Goal: Feedback & Contribution: Submit feedback/report problem

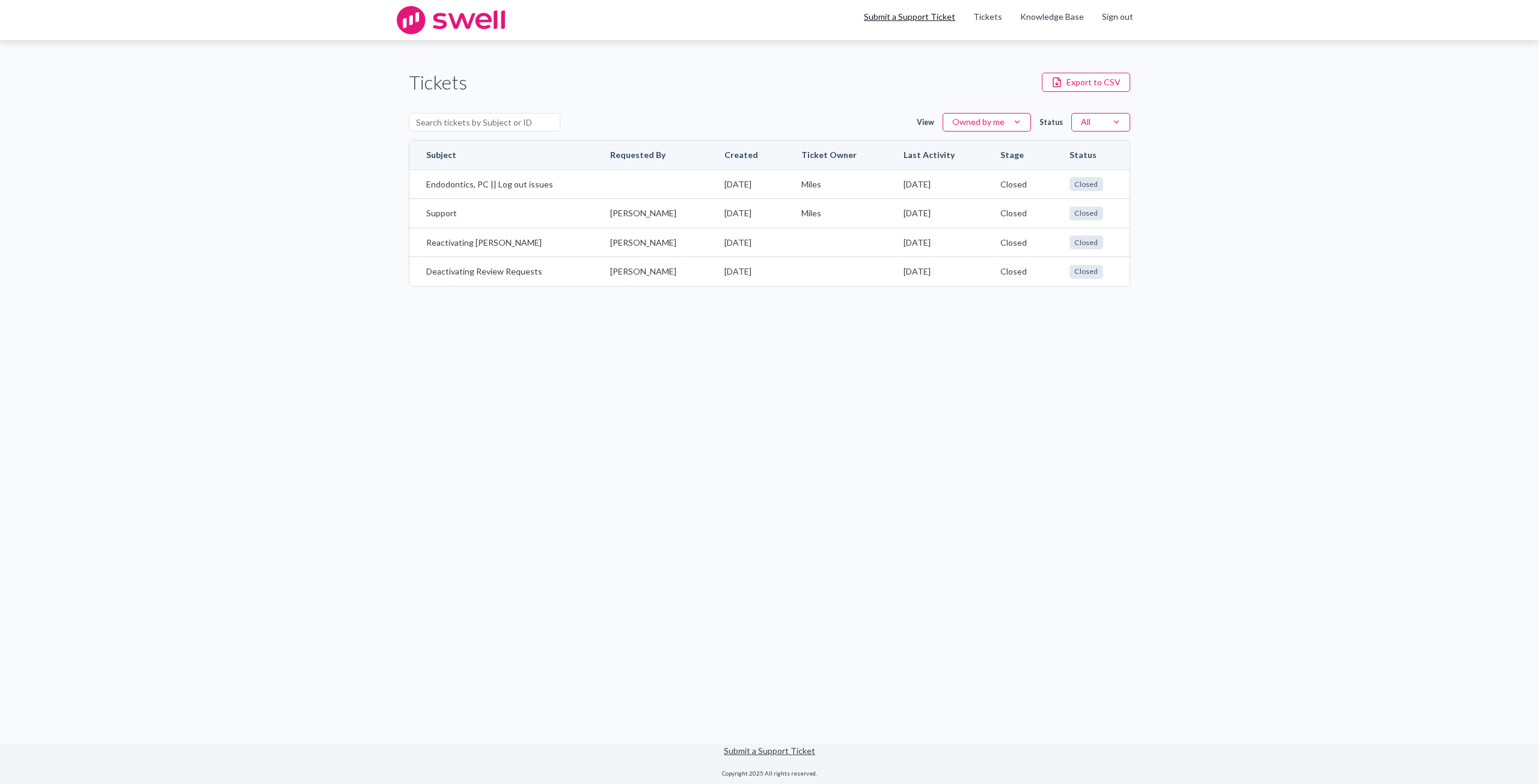
click at [936, 17] on link "Submit a Support Ticket" at bounding box center [909, 16] width 91 height 10
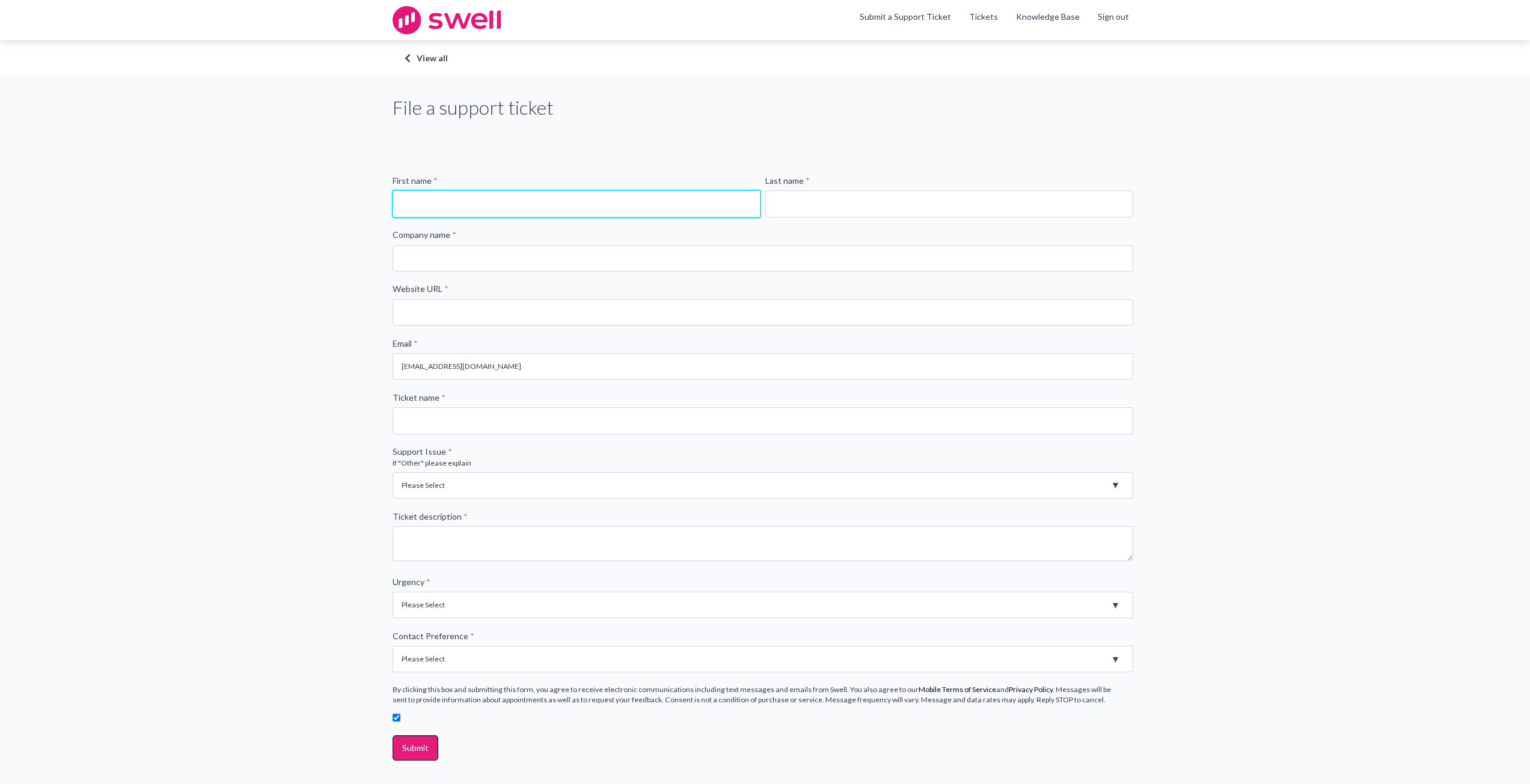
click at [542, 207] on input "First name *" at bounding box center [576, 204] width 368 height 27
type input "Kelsey"
type input "Friend"
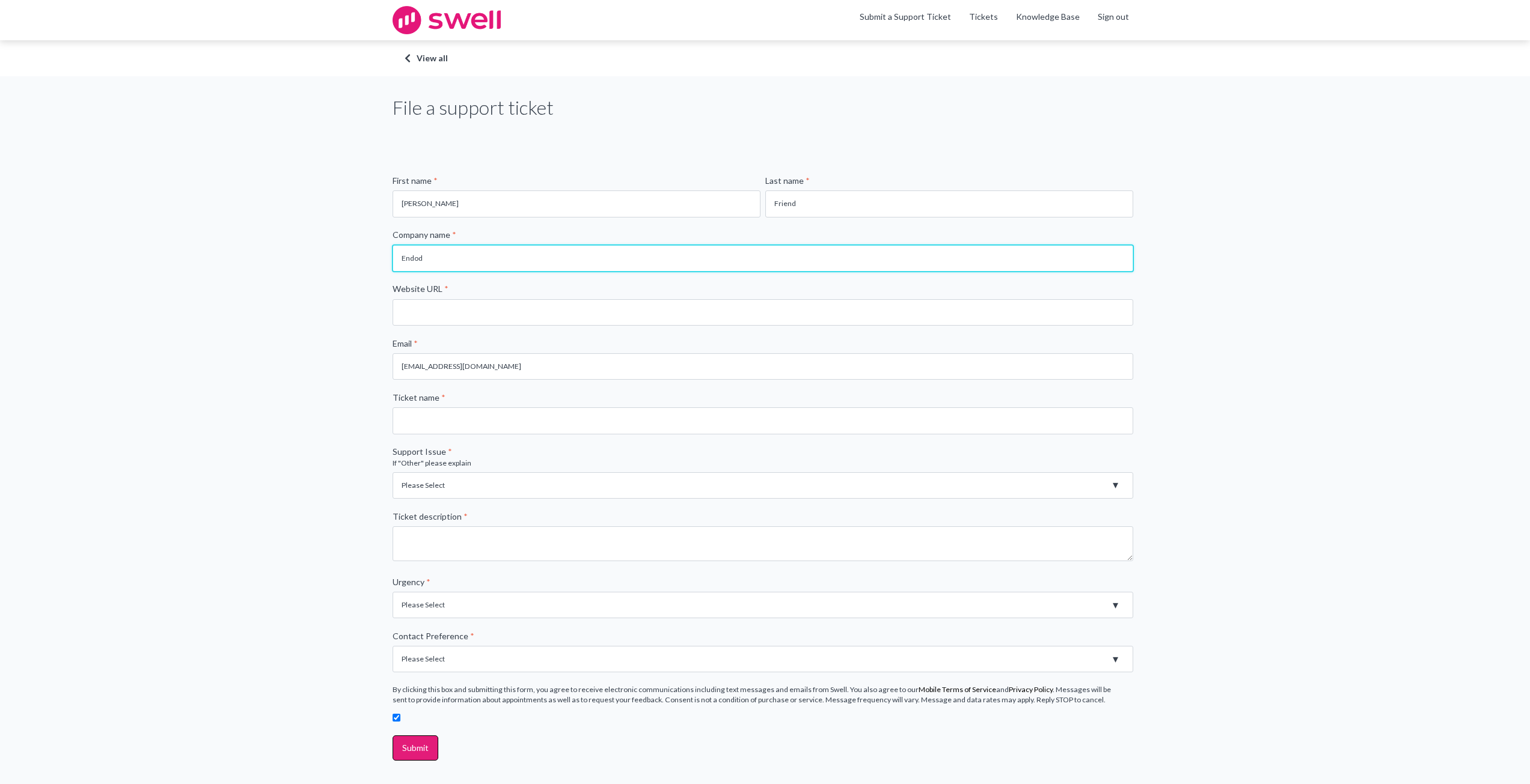
type input "Endodontics, P.C."
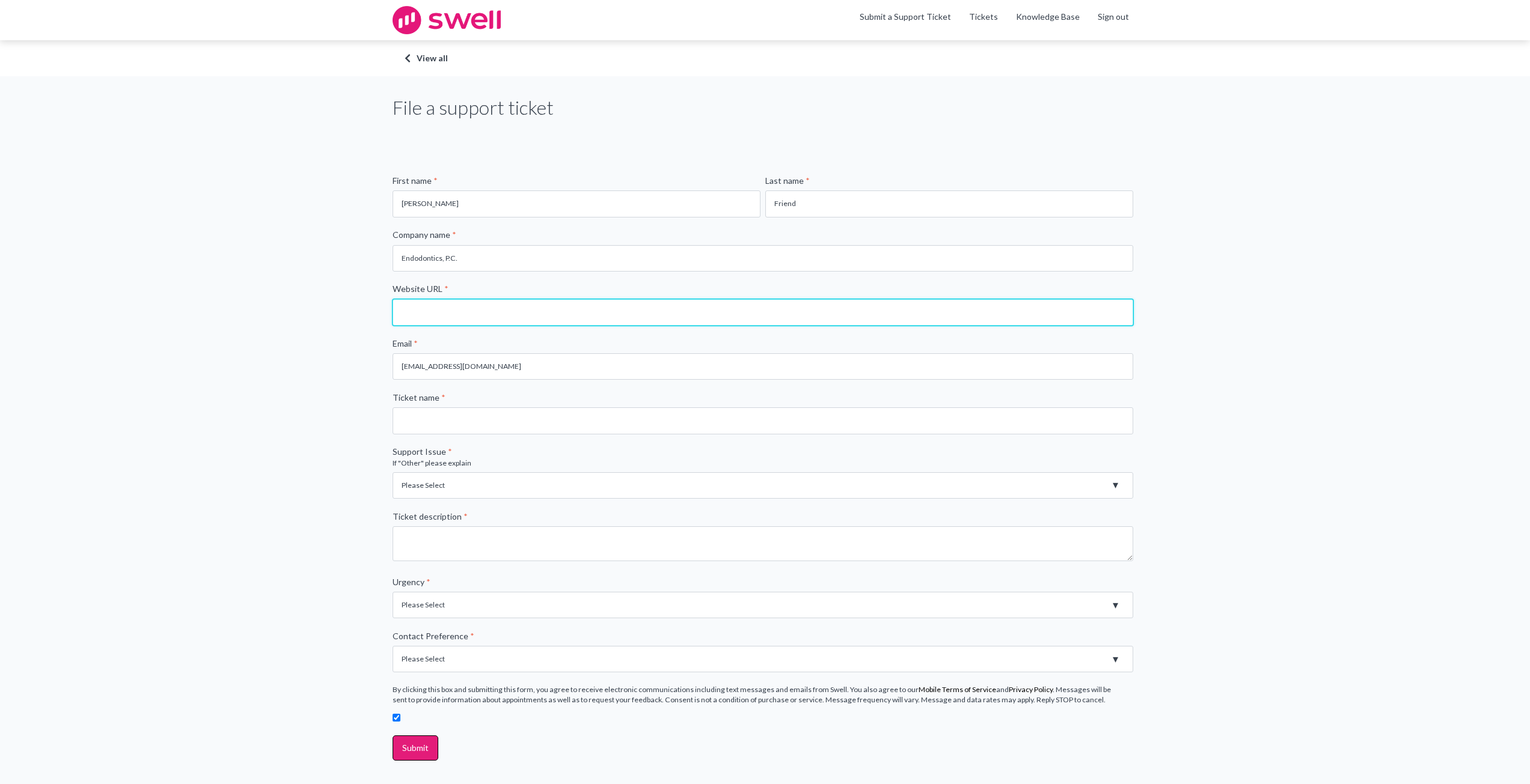
click at [517, 311] on input "Website URL *" at bounding box center [763, 313] width 740 height 27
type input "endodonticshuntsville.com"
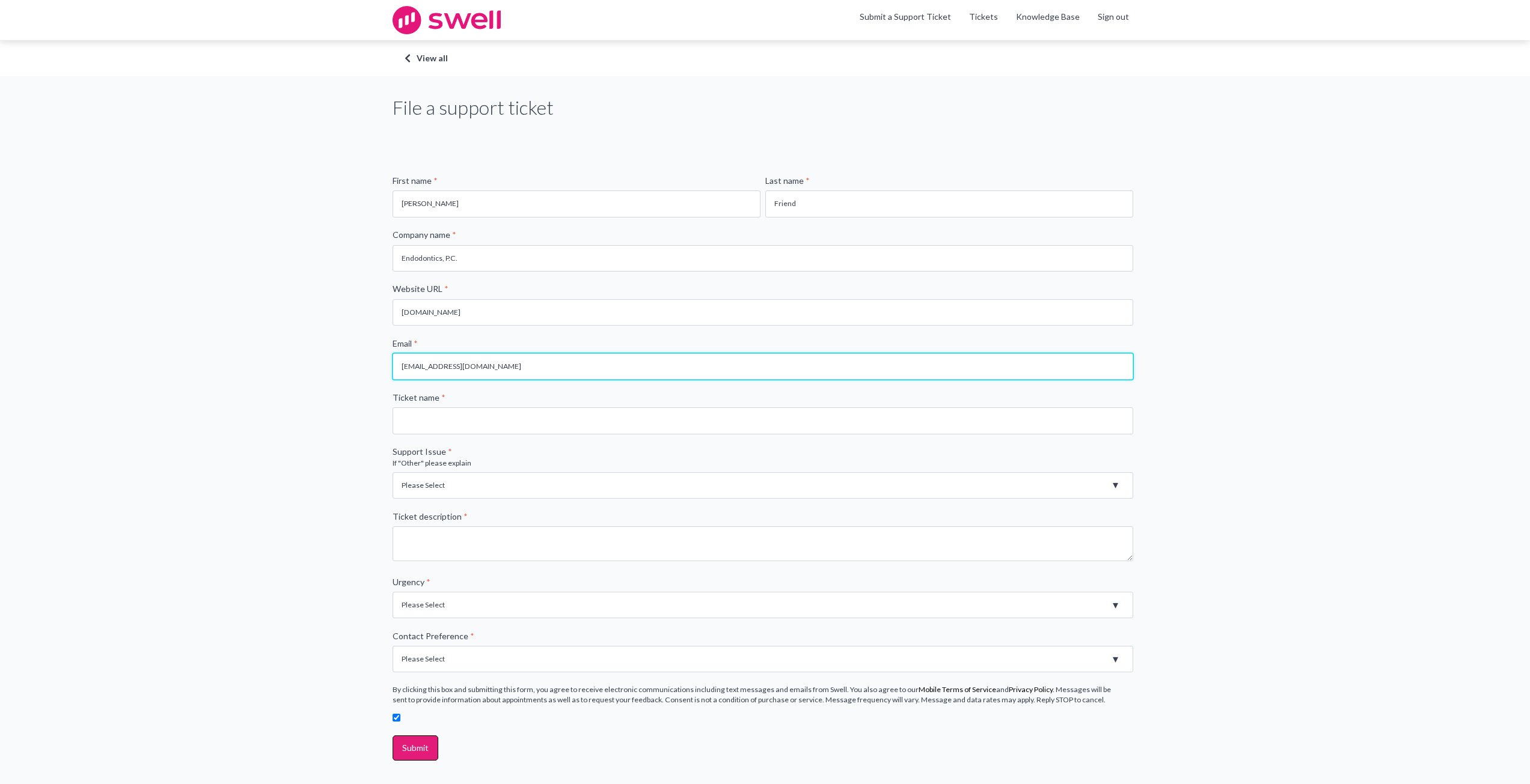
drag, startPoint x: 506, startPoint y: 363, endPoint x: 382, endPoint y: 364, distance: 124.0
click at [382, 364] on div "File a support ticket First name * Kelsey Last name * Friend Company name * End…" at bounding box center [765, 449] width 1530 height 745
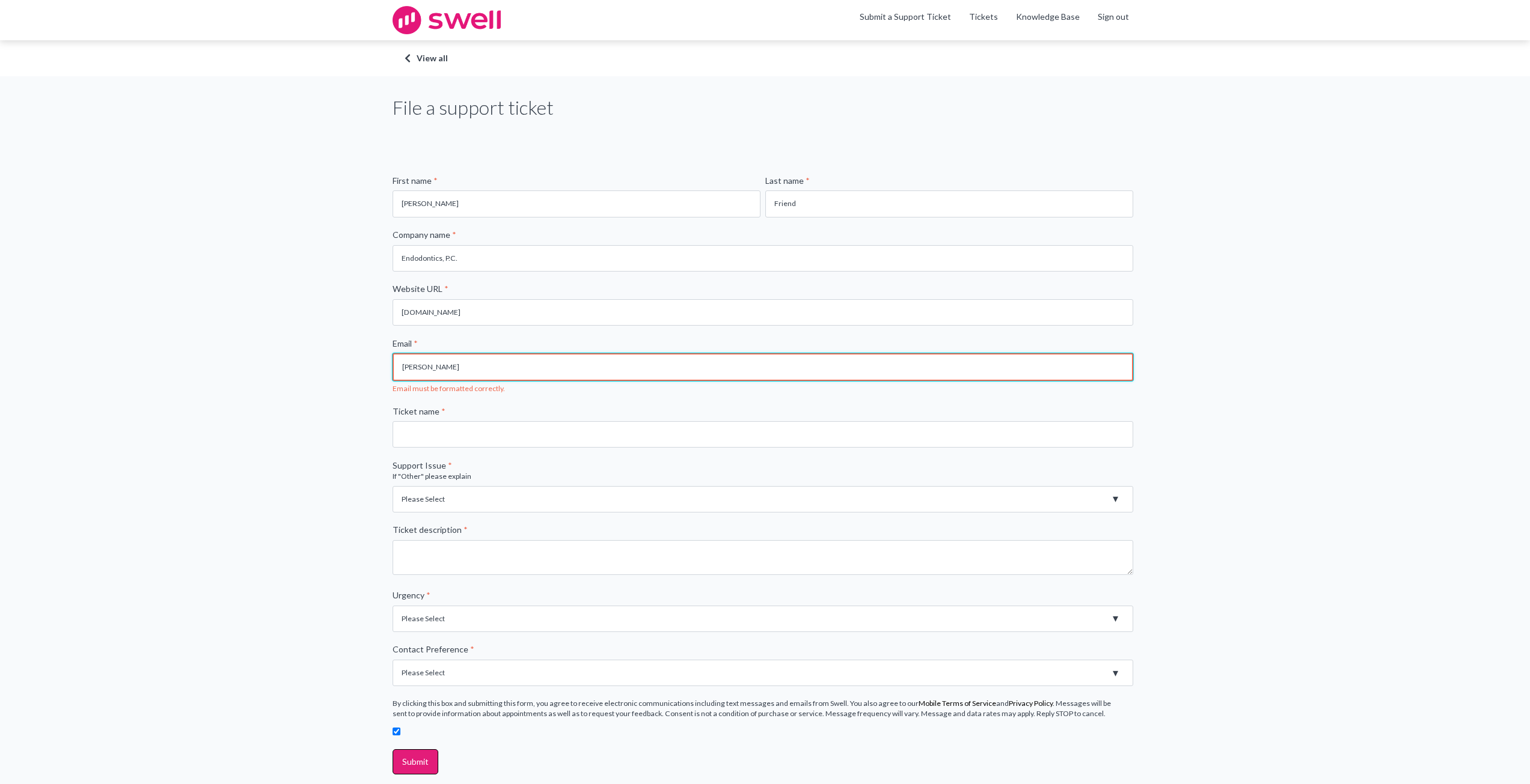
type input "friedtfrontdesk@gmail.com"
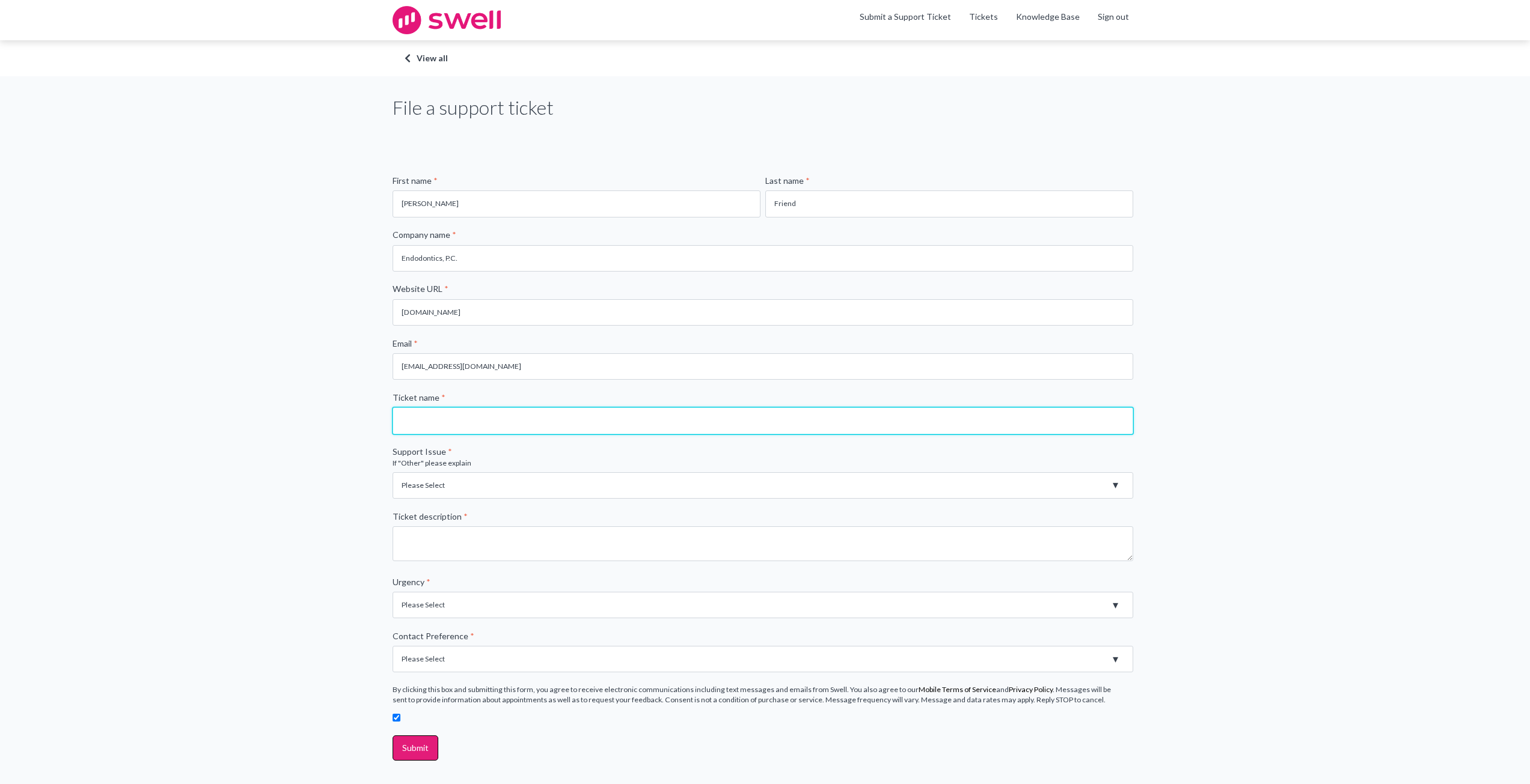
click at [491, 423] on input "Ticket name *" at bounding box center [763, 421] width 740 height 27
type input "Error Sending Messages"
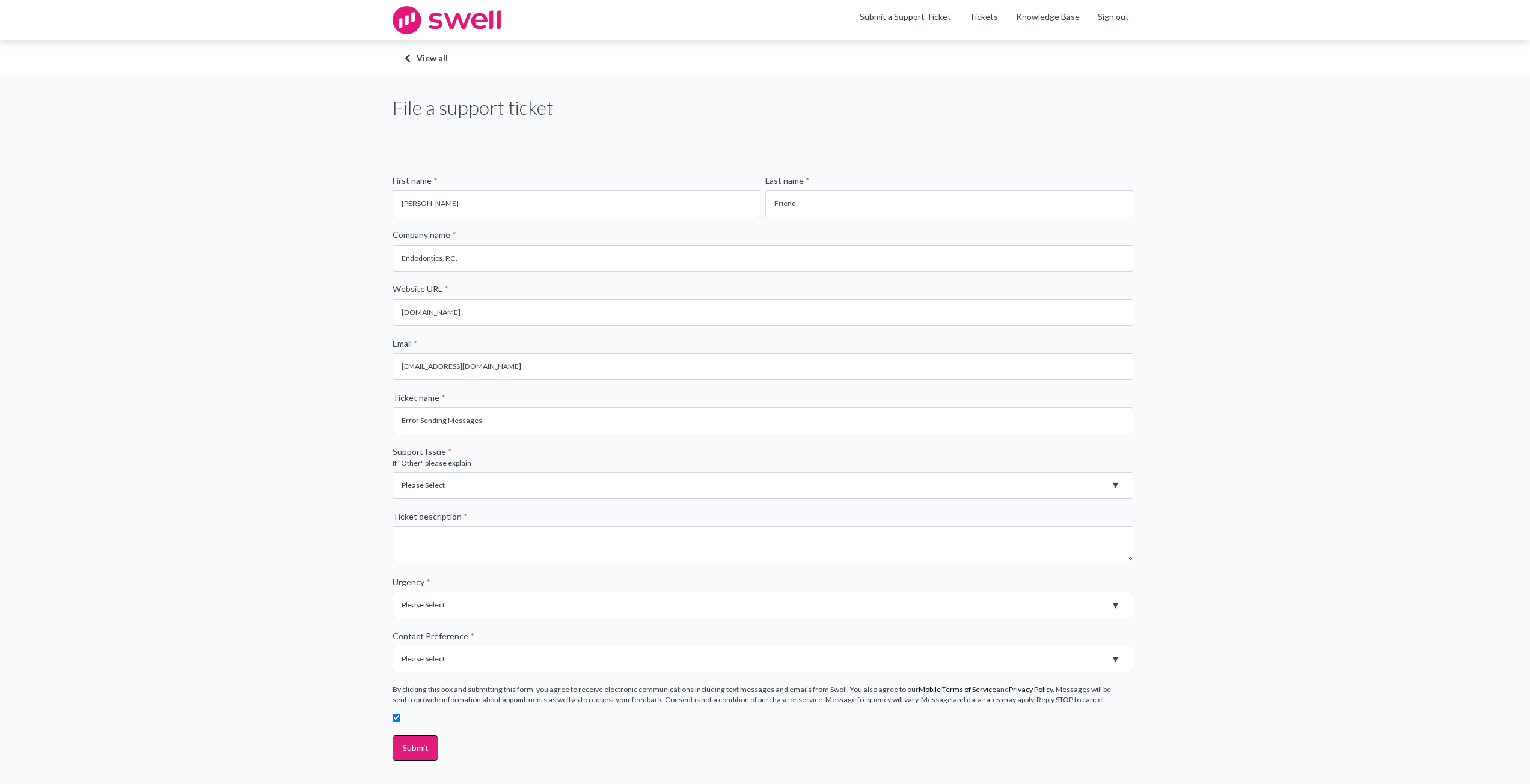
click at [500, 475] on select "Please Select Registration for Business Texting (TCR) Review Invites Not Sendin…" at bounding box center [763, 486] width 740 height 27
select select "Messages Not Sending"
click at [393, 473] on select "Please Select Registration for Business Texting (TCR) Review Invites Not Sendin…" at bounding box center [763, 486] width 740 height 27
click at [517, 542] on textarea "Ticket description *" at bounding box center [763, 544] width 740 height 35
type textarea "We are unable to send (and possibly receive) text messages."
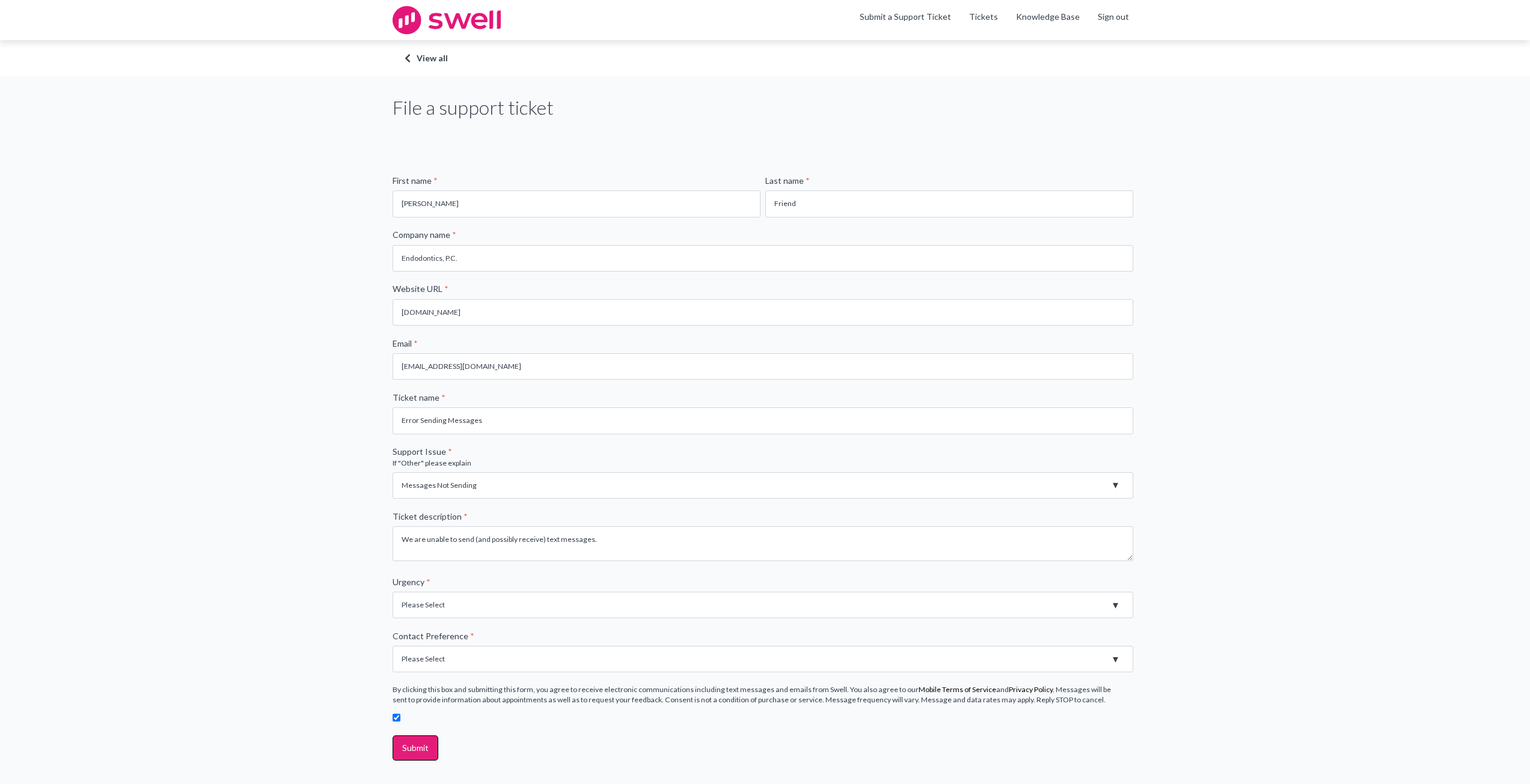
click at [456, 603] on select "Please Select High - Outage - Issue is critically impacting or preventing use o…" at bounding box center [763, 606] width 740 height 27
select select "High - Outage - Issue is critically impacting or preventing use of essential pr…"
click at [393, 592] on select "Please Select High - Outage - Issue is critically impacting or preventing use o…" at bounding box center [763, 606] width 740 height 27
click at [466, 658] on select "Please Select Email Phone" at bounding box center [763, 659] width 740 height 27
select select "Email"
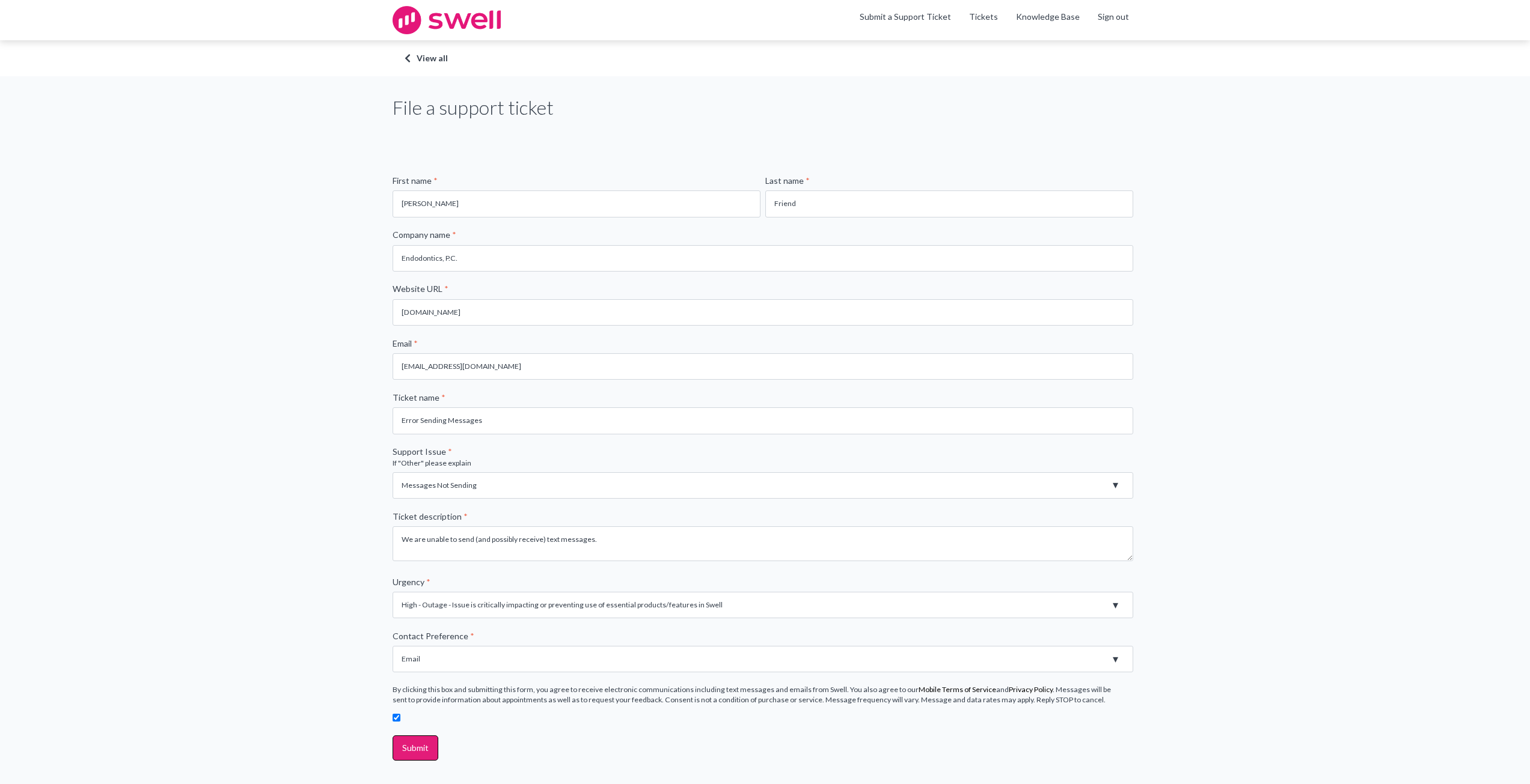
click at [393, 646] on select "Please Select Email Phone" at bounding box center [763, 659] width 740 height 27
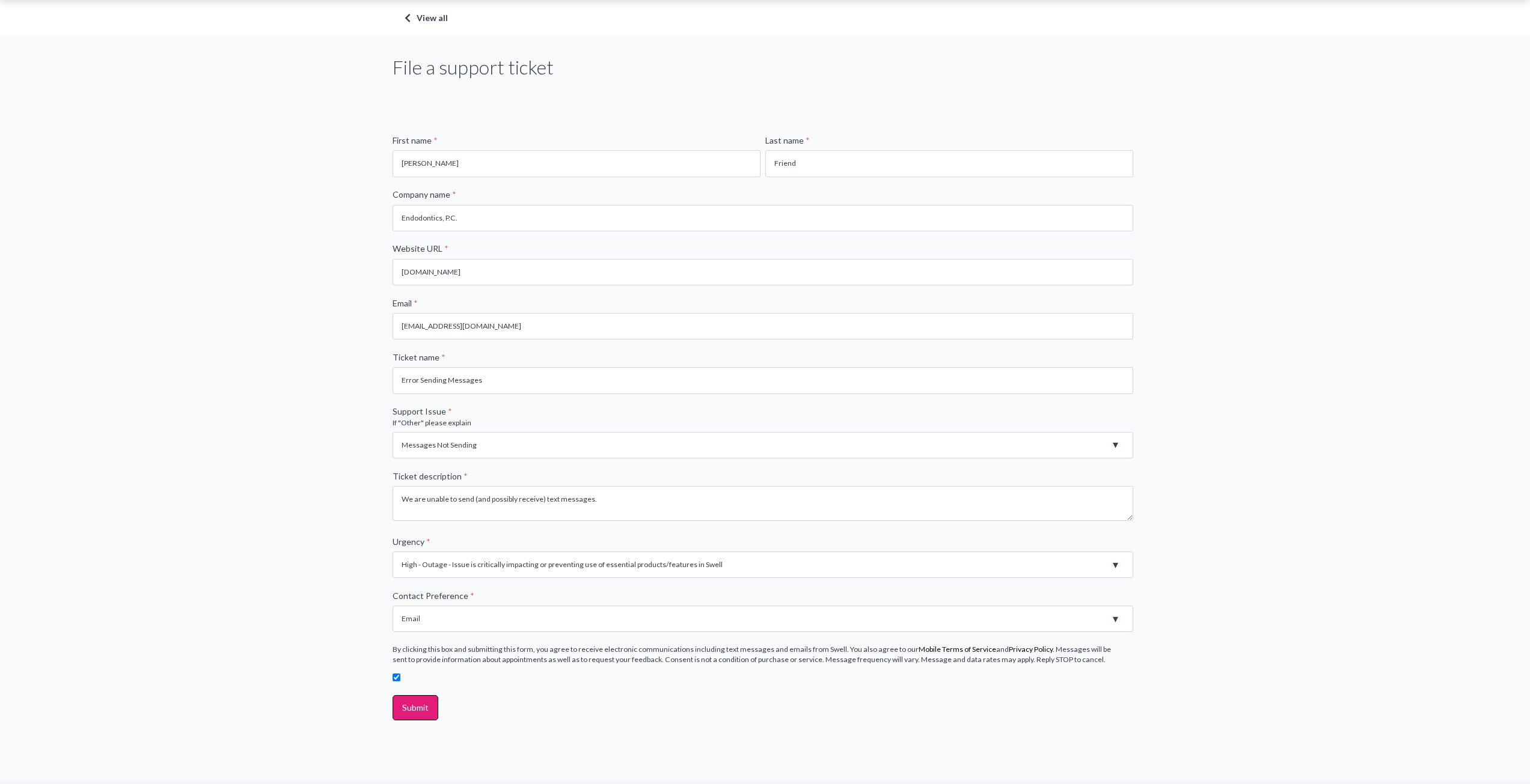
scroll to position [77, 0]
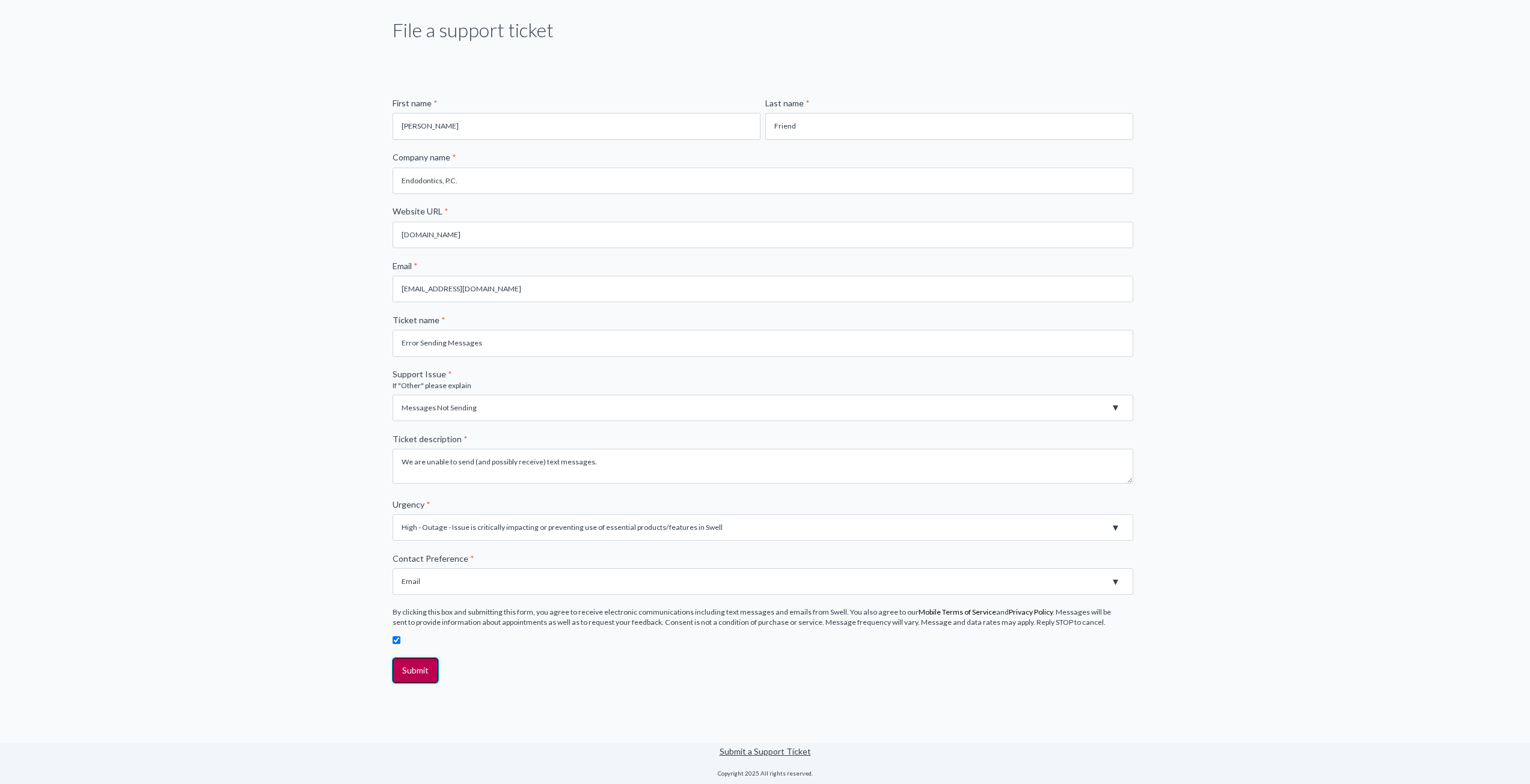
click at [406, 664] on input "Submit" at bounding box center [415, 671] width 45 height 25
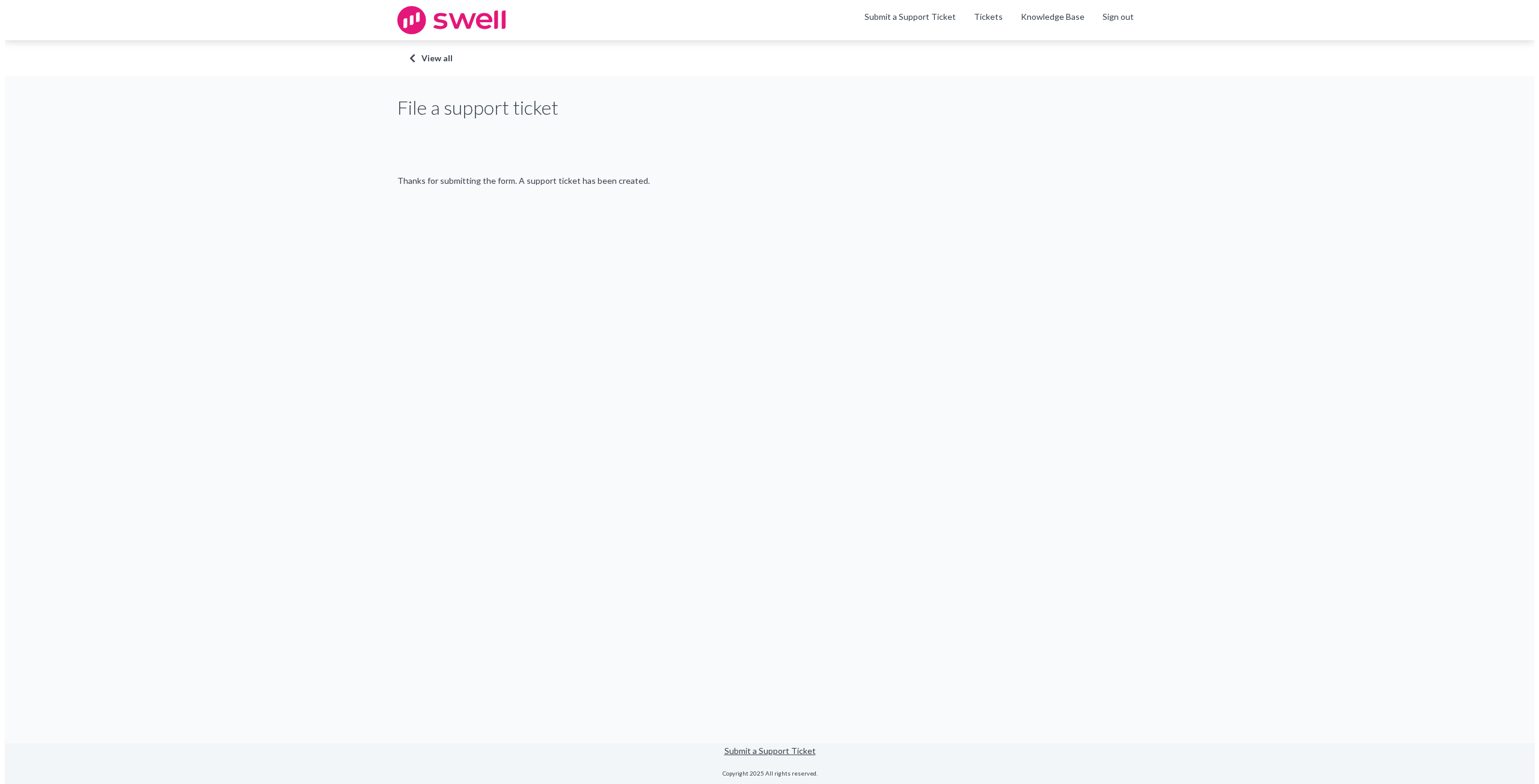
scroll to position [0, 0]
click at [440, 59] on link "View all" at bounding box center [769, 58] width 722 height 12
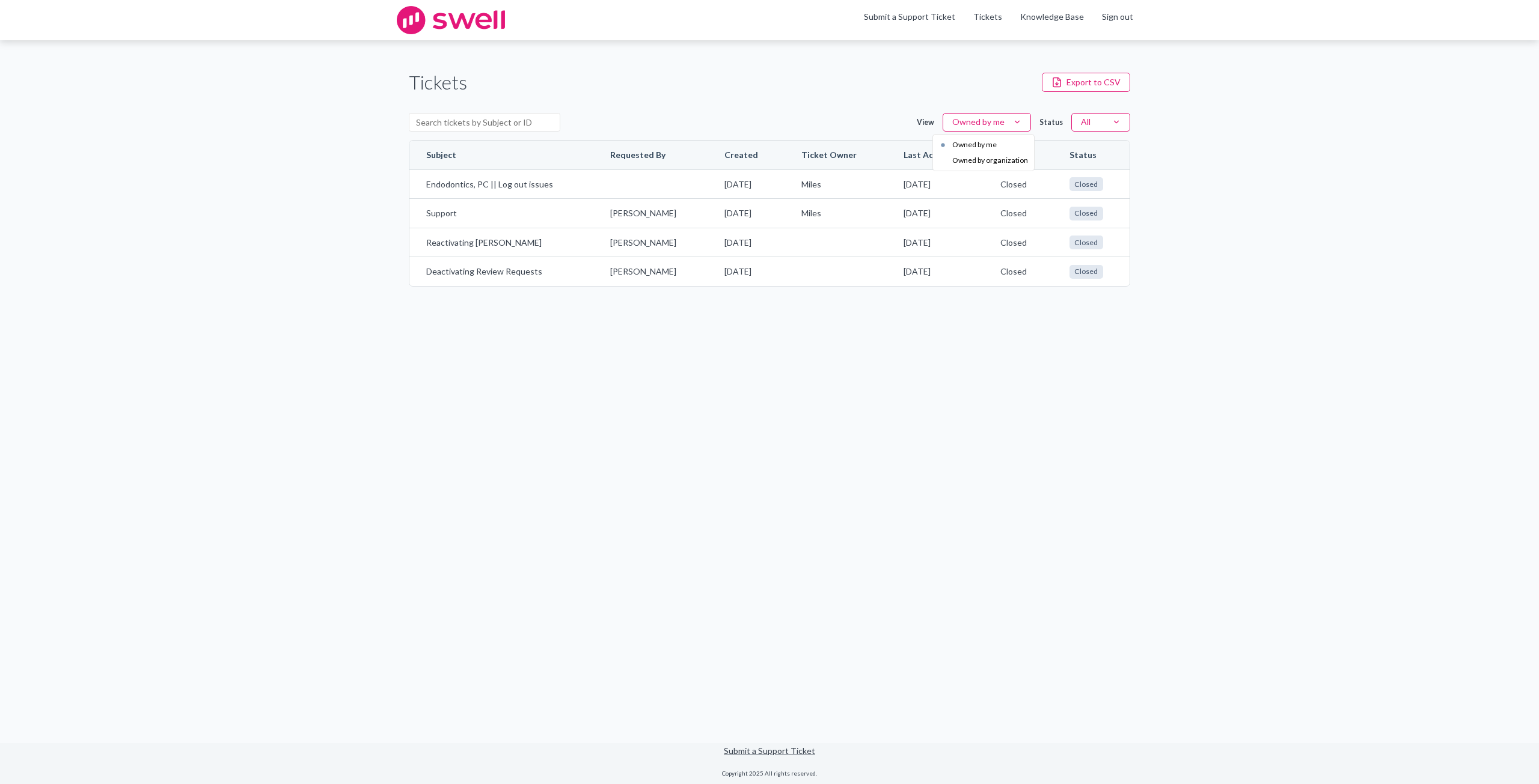
click at [1008, 118] on html "Skip to content Skip to tickets Menu Submit a Support Ticket Tickets Knowledge …" at bounding box center [769, 392] width 1539 height 784
click at [872, 107] on html "Skip to content Skip to tickets Menu Submit a Support Ticket Tickets Knowledge …" at bounding box center [769, 392] width 1539 height 784
click at [988, 14] on link "Tickets" at bounding box center [987, 17] width 29 height 12
click at [490, 186] on link "Endodontics, PC || Log out issues" at bounding box center [501, 184] width 150 height 12
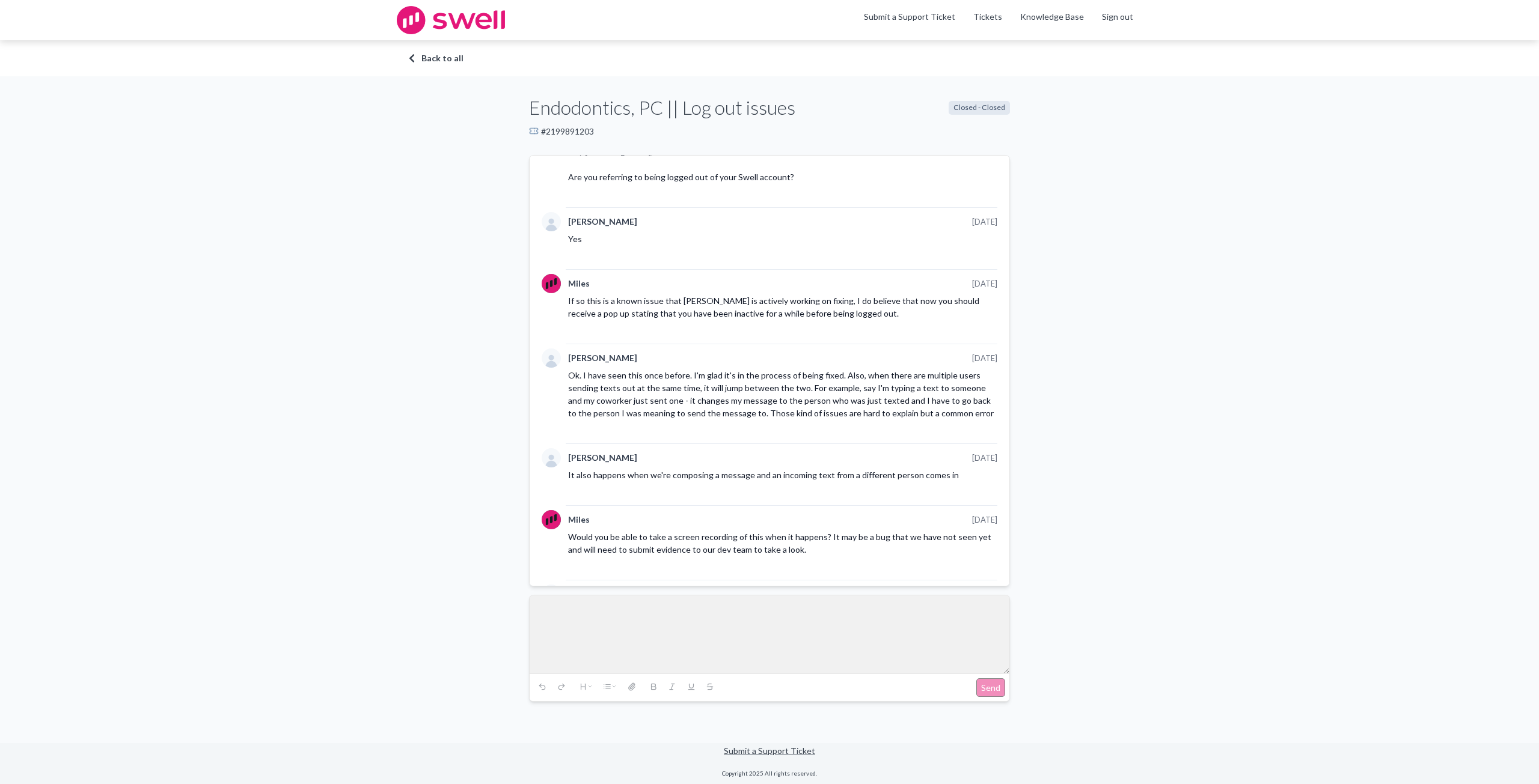
scroll to position [601, 0]
click at [432, 63] on link "Back to all" at bounding box center [769, 58] width 722 height 12
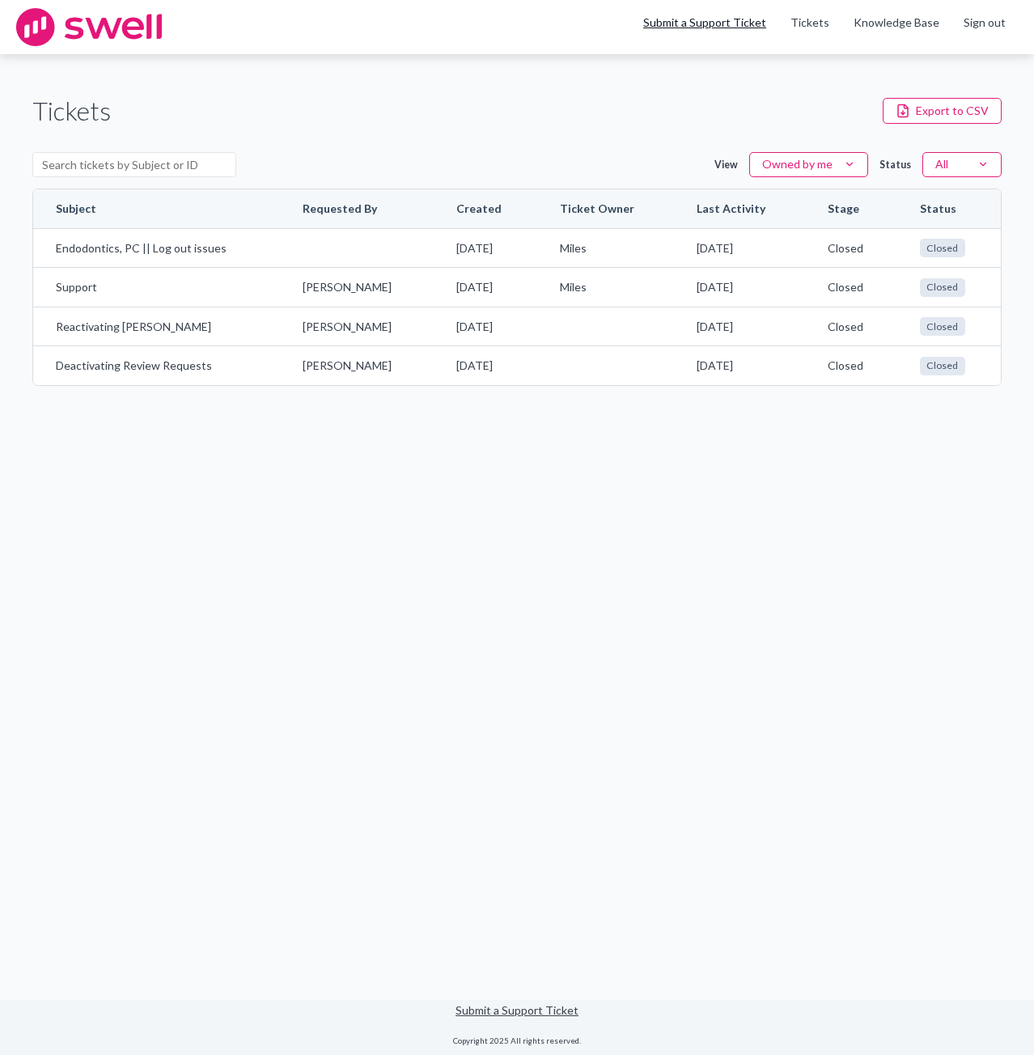
click at [709, 24] on link "Submit a Support Ticket" at bounding box center [704, 22] width 123 height 14
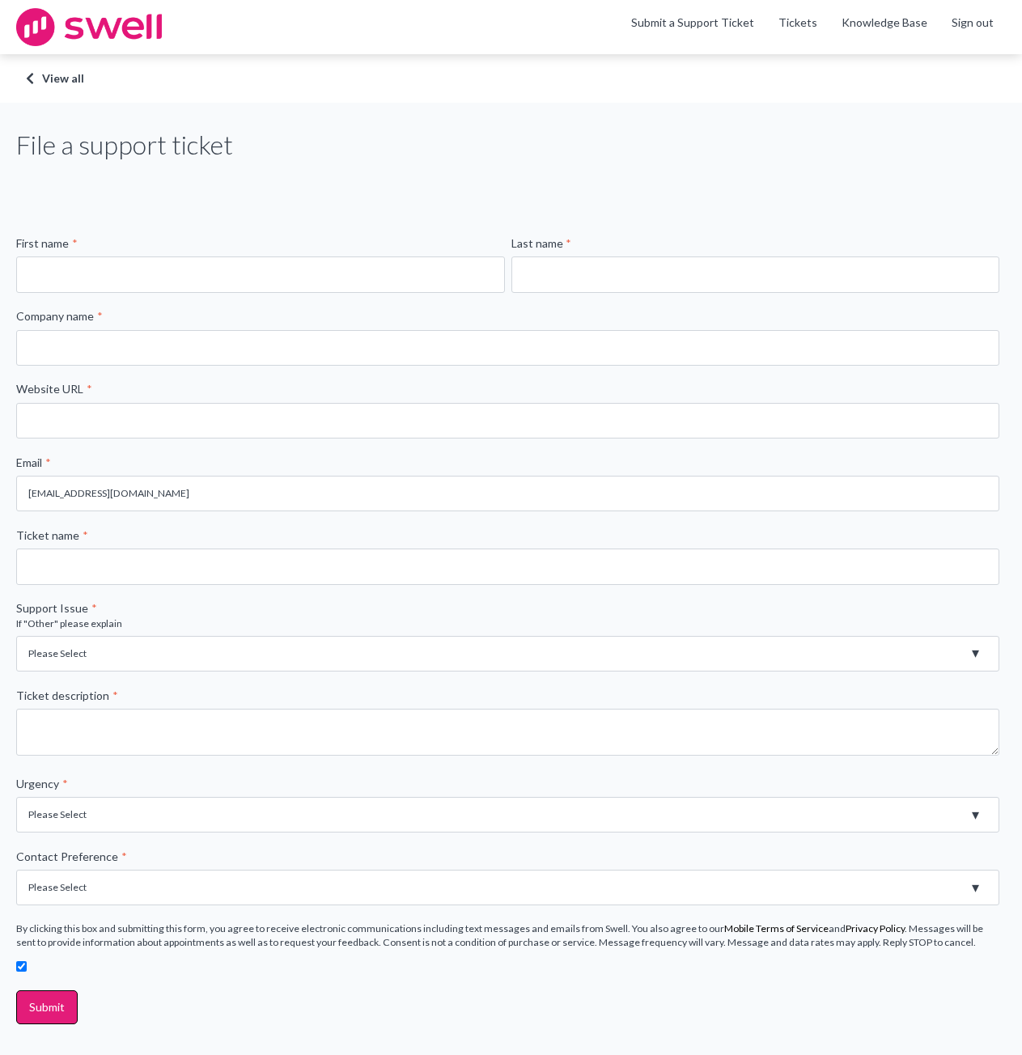
click at [66, 87] on div "View all" at bounding box center [511, 78] width 1003 height 49
click at [67, 78] on link "View all" at bounding box center [511, 78] width 971 height 16
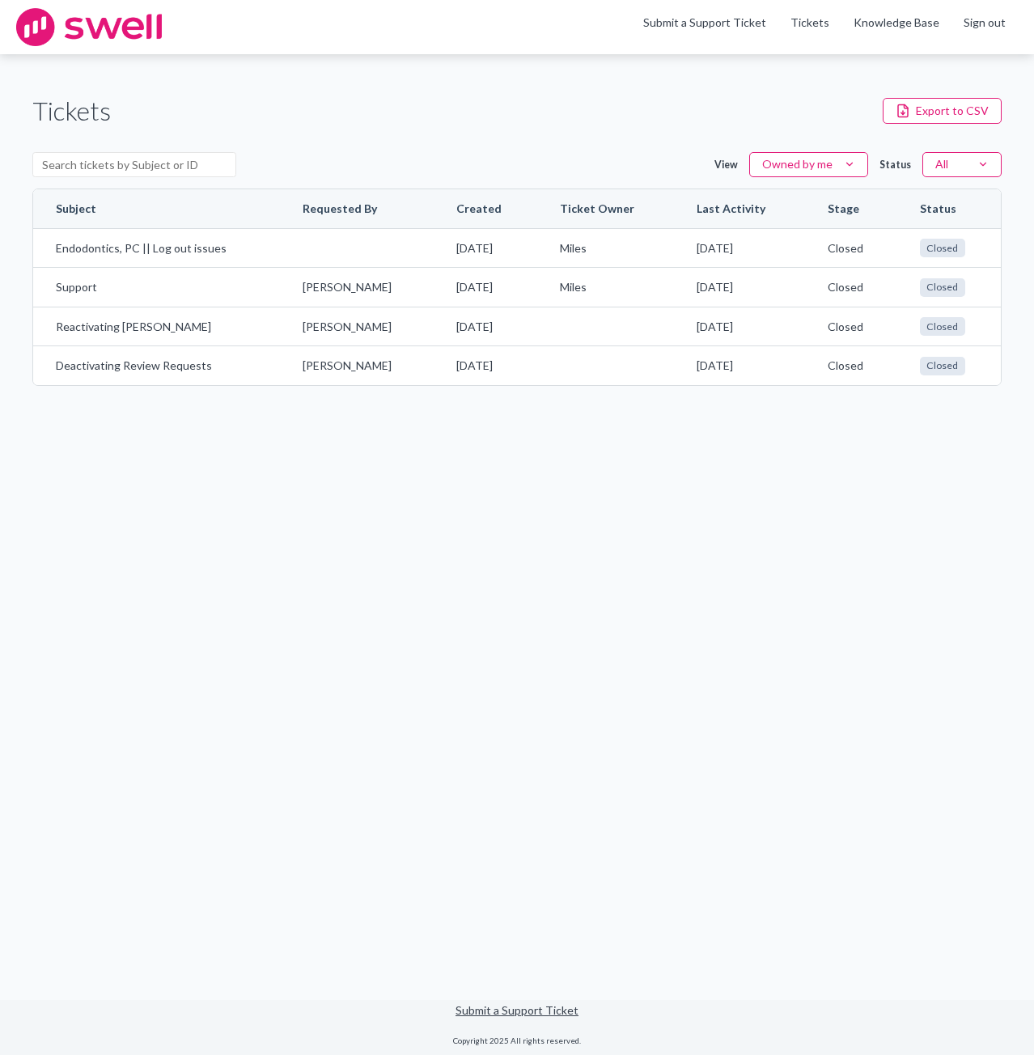
click at [87, 26] on img at bounding box center [89, 27] width 146 height 38
